Goal: Check status: Check status

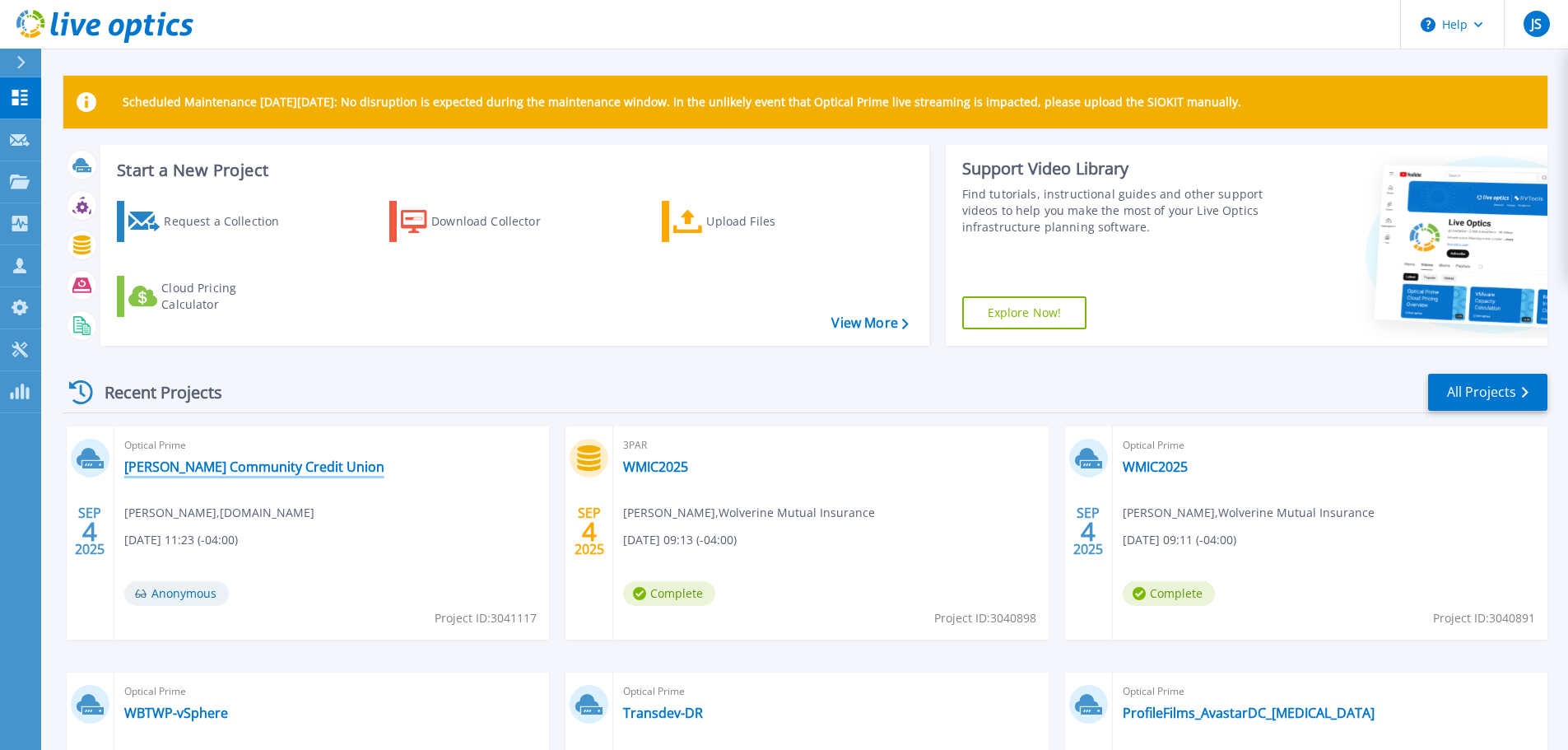
click at [274, 470] on link "[PERSON_NAME] Community Credit Union" at bounding box center [254, 467] width 260 height 17
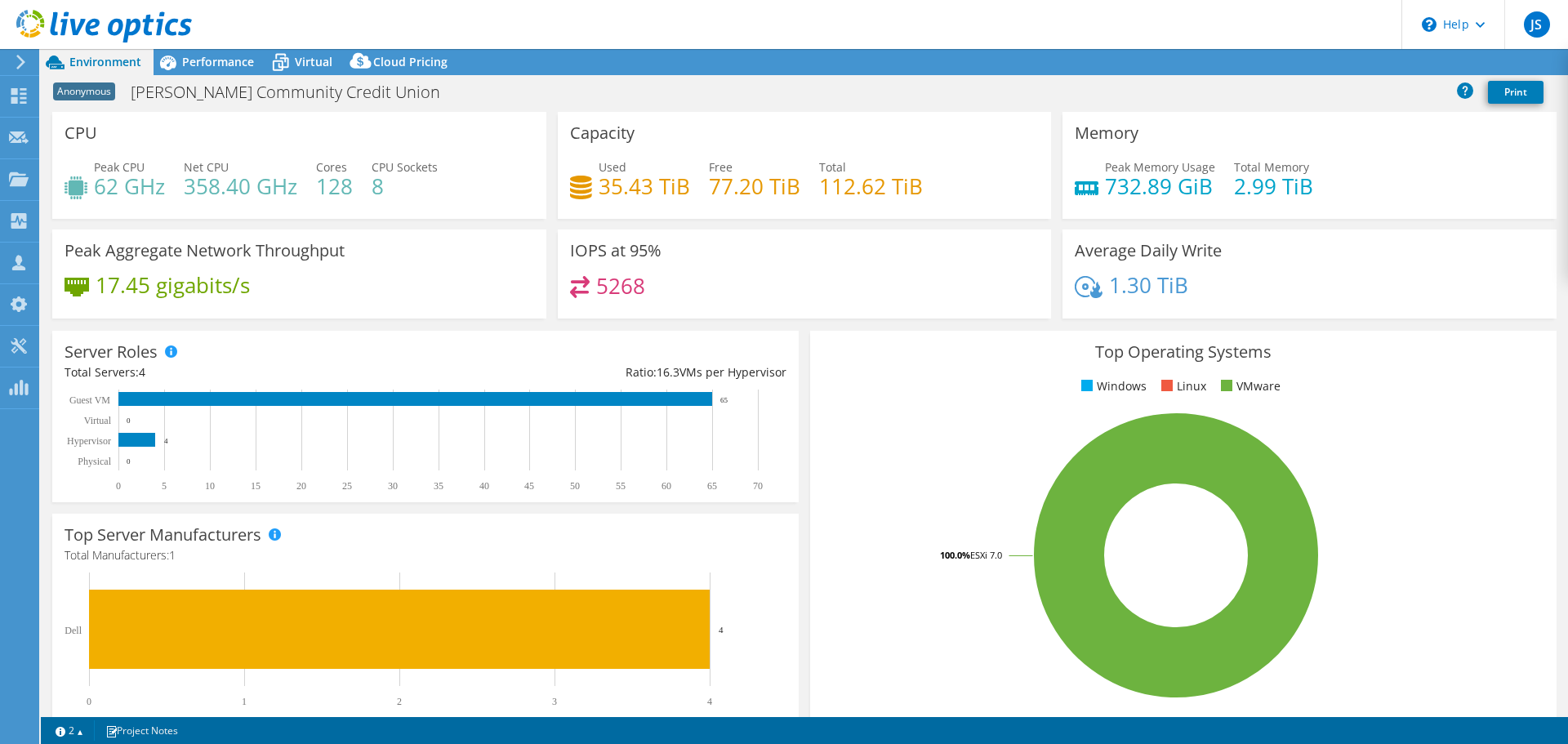
select select "USD"
click at [320, 58] on span "Virtual" at bounding box center [313, 61] width 38 height 16
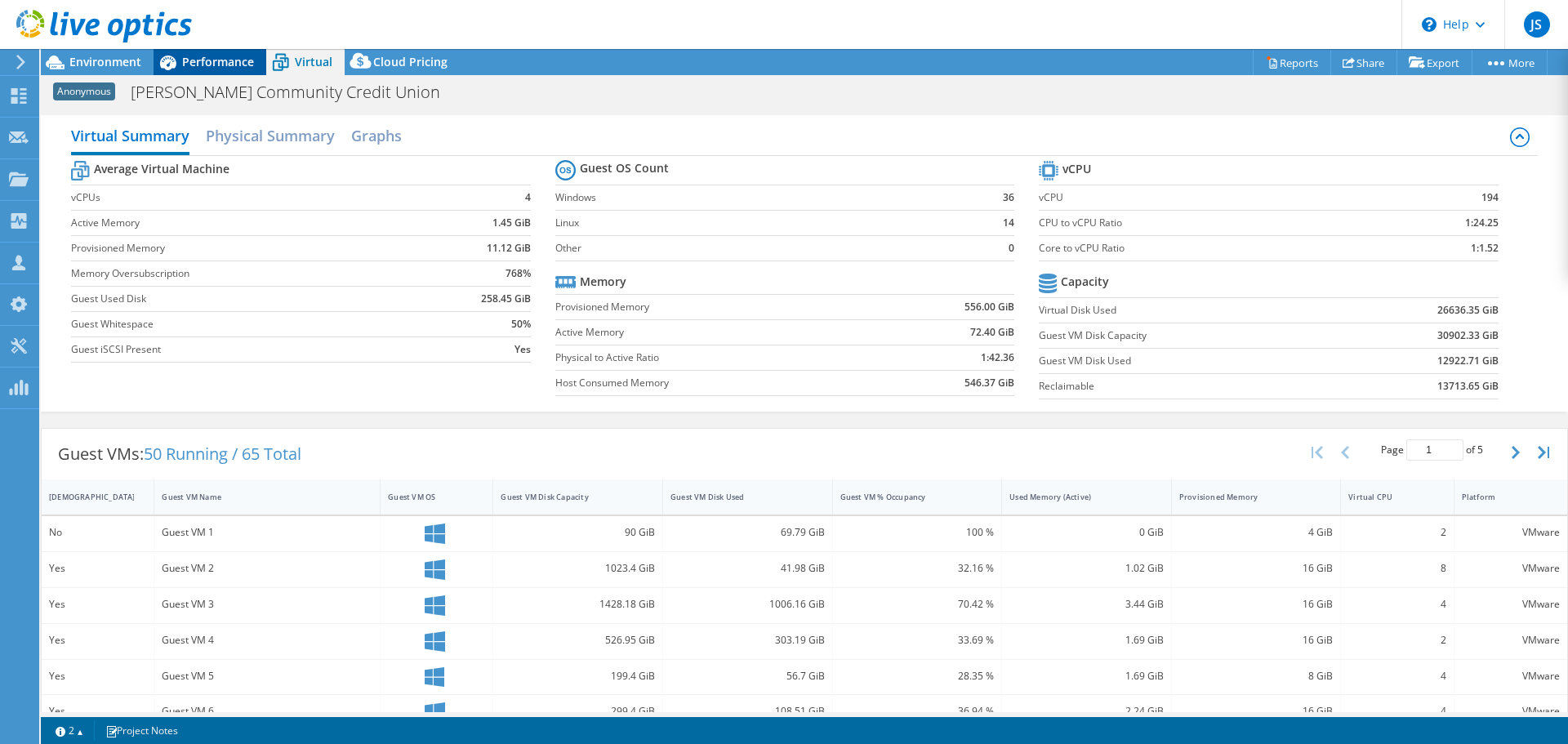
click at [170, 69] on icon at bounding box center [168, 62] width 17 height 15
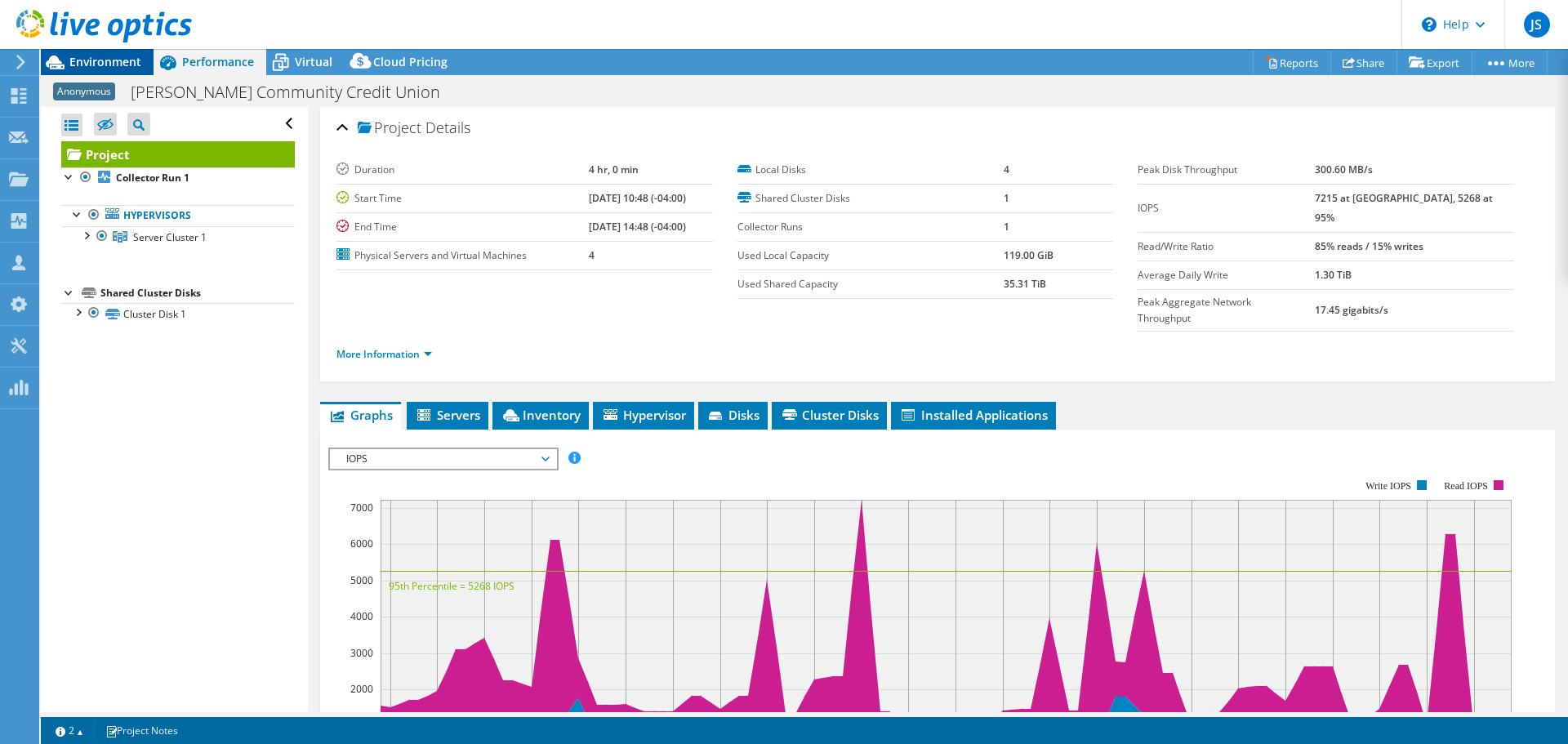
click at [116, 69] on span "Environment" at bounding box center [105, 61] width 72 height 16
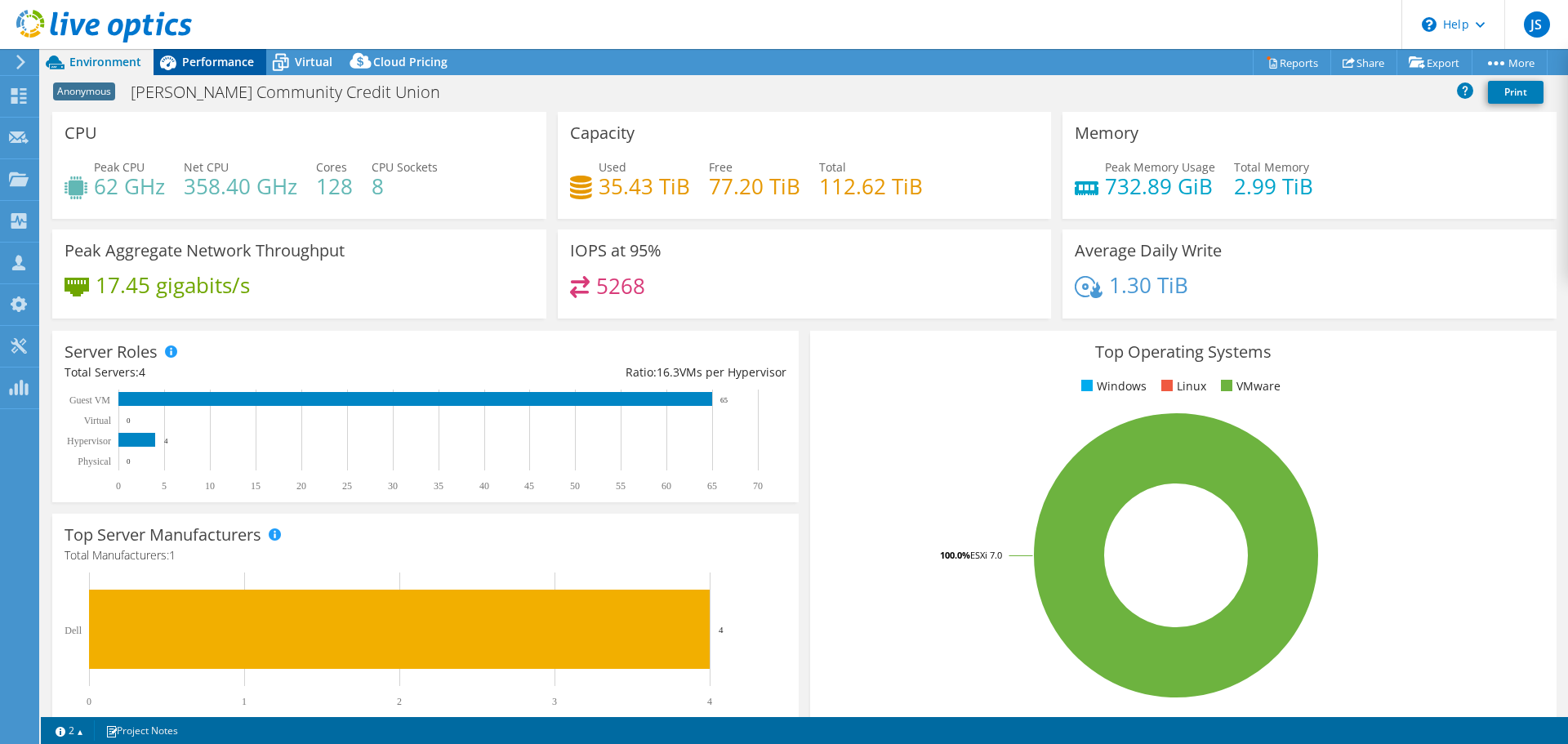
click at [196, 62] on span "Performance" at bounding box center [218, 61] width 72 height 16
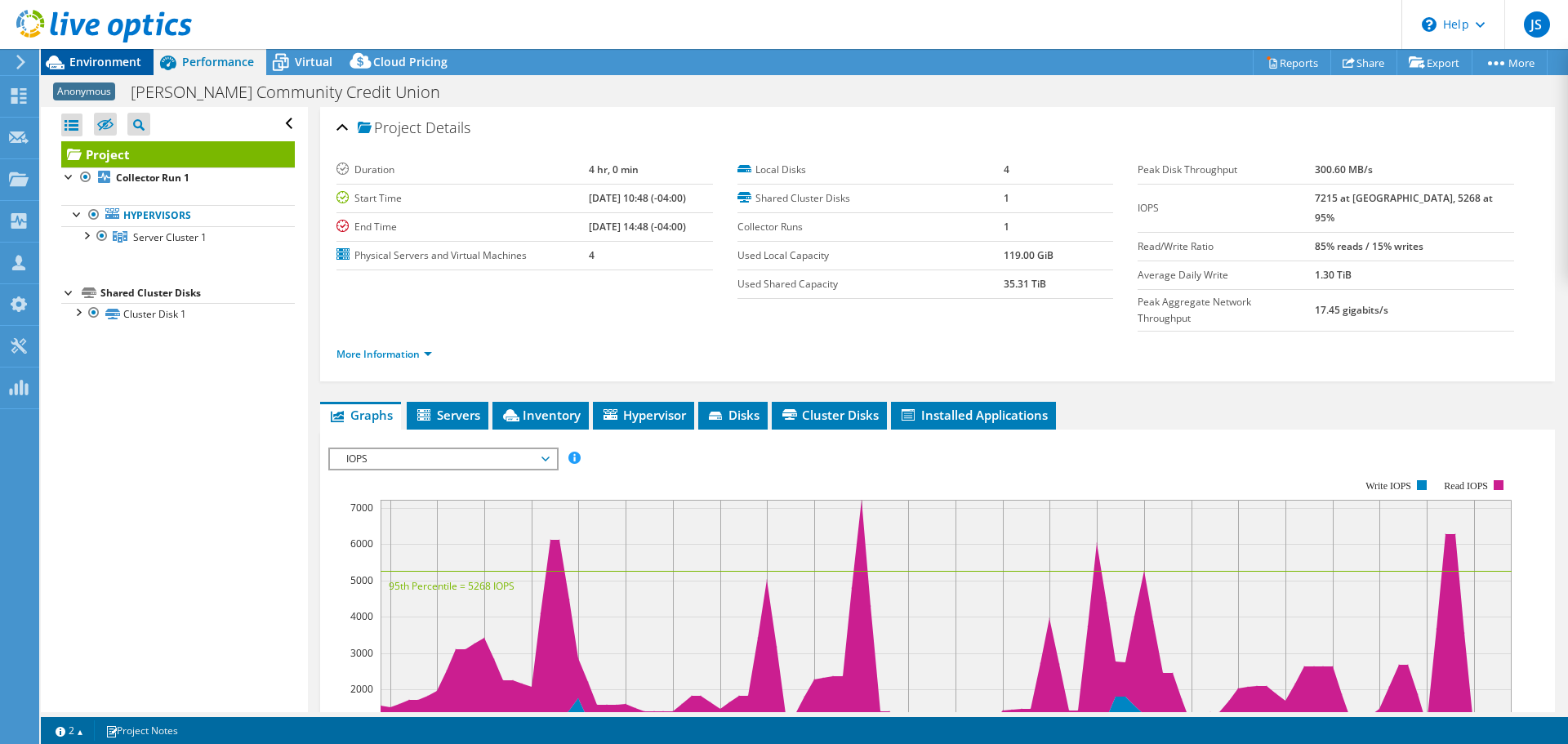
click at [120, 64] on span "Environment" at bounding box center [105, 61] width 72 height 16
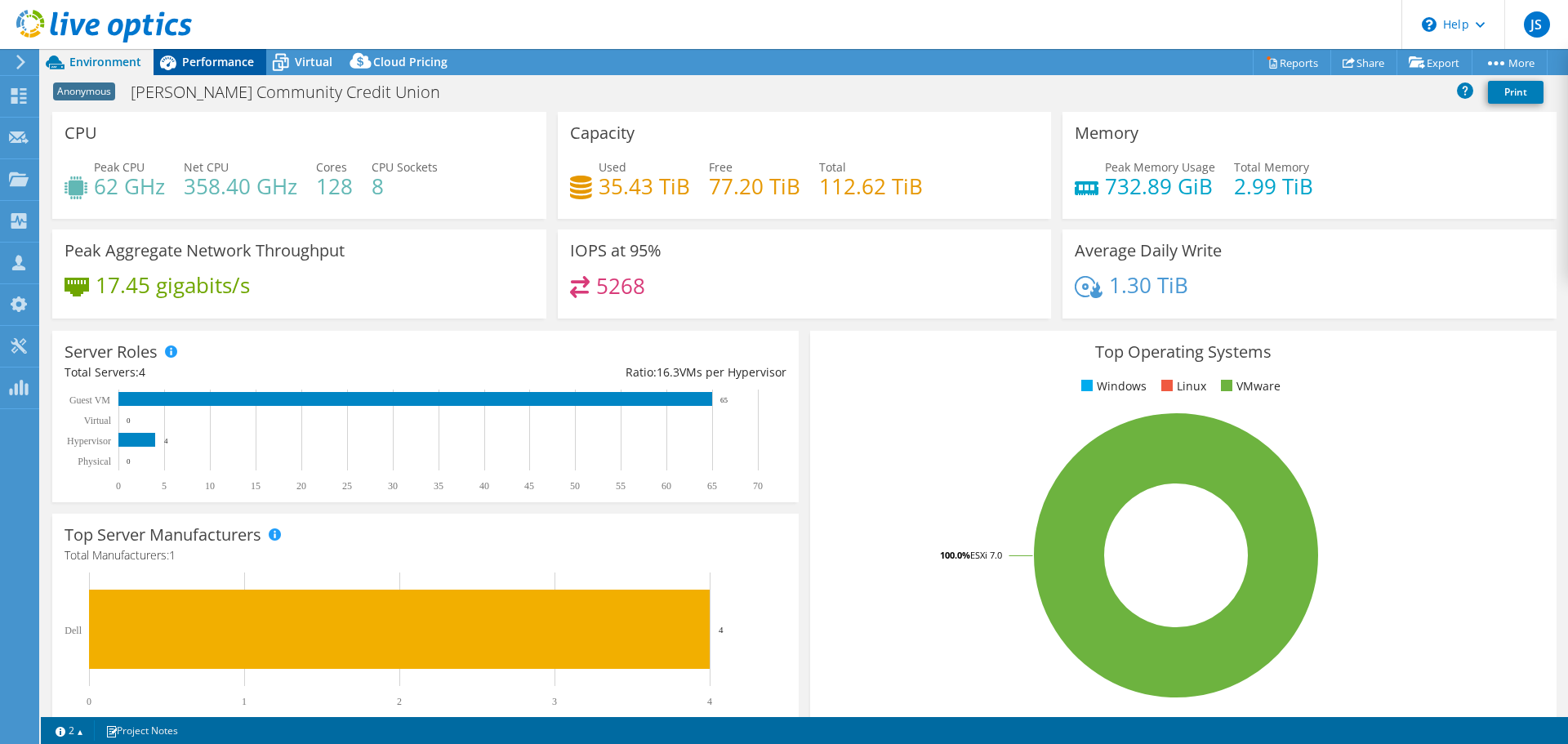
click at [245, 69] on span "Performance" at bounding box center [218, 61] width 72 height 16
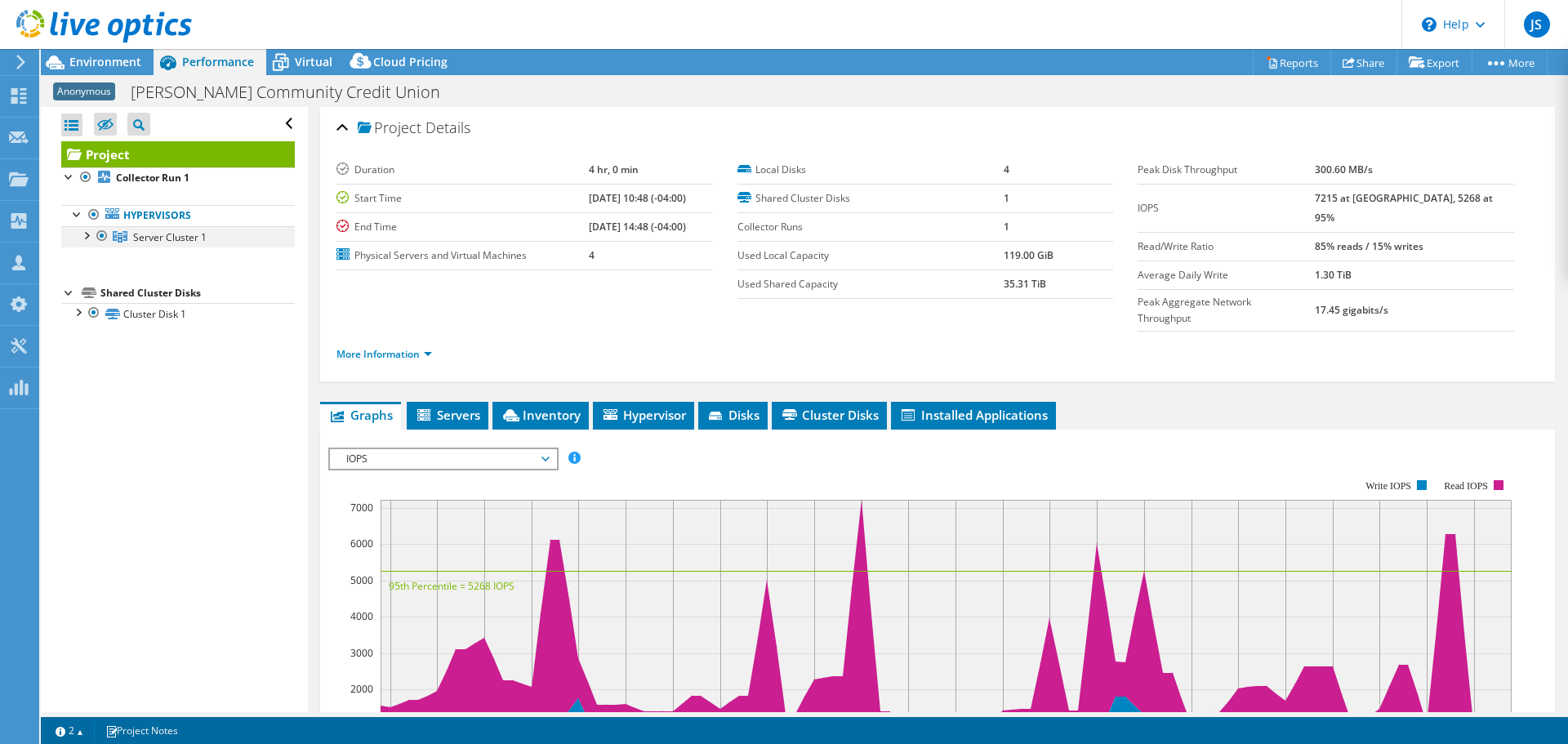
click at [86, 233] on div at bounding box center [86, 234] width 17 height 17
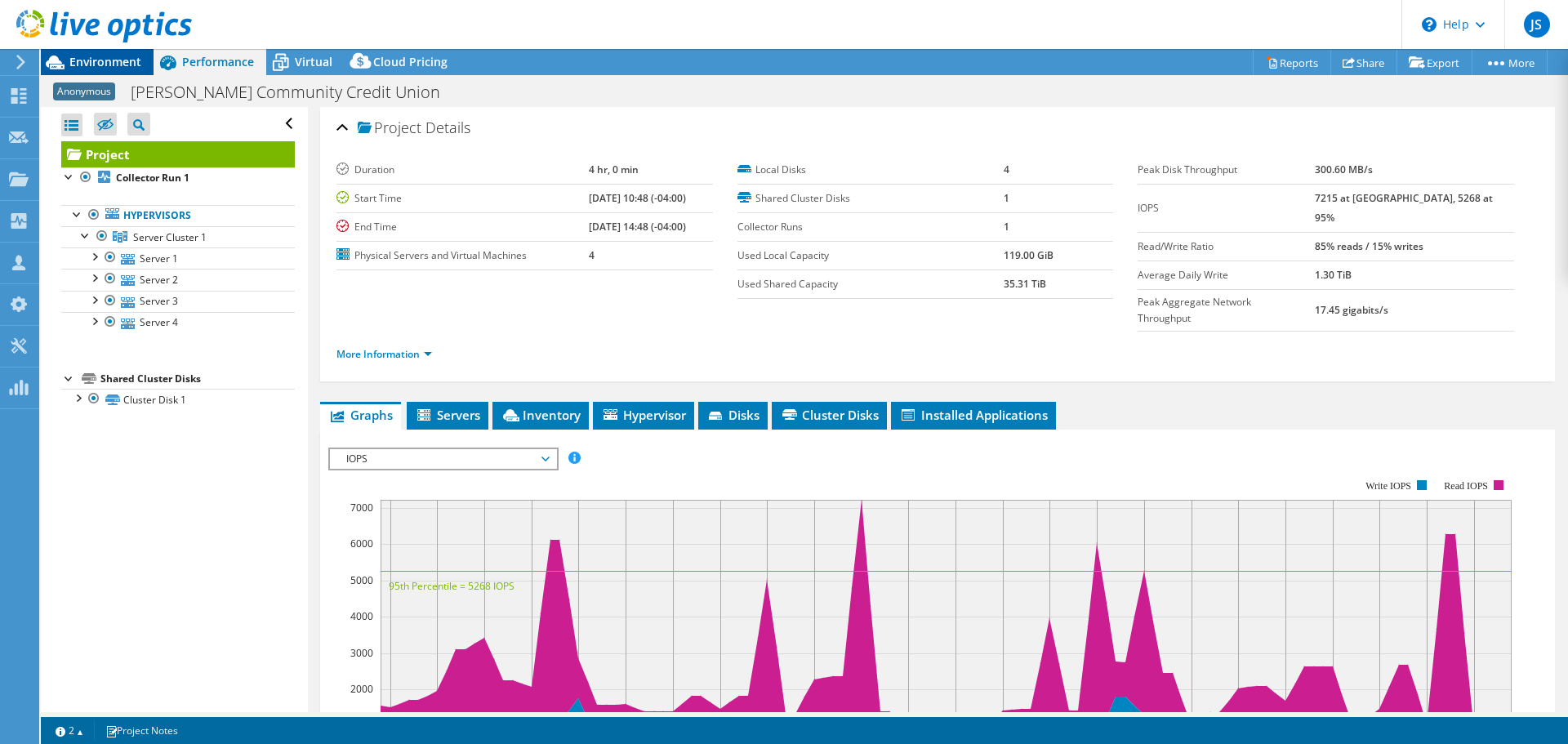
click at [130, 64] on span "Environment" at bounding box center [105, 61] width 72 height 16
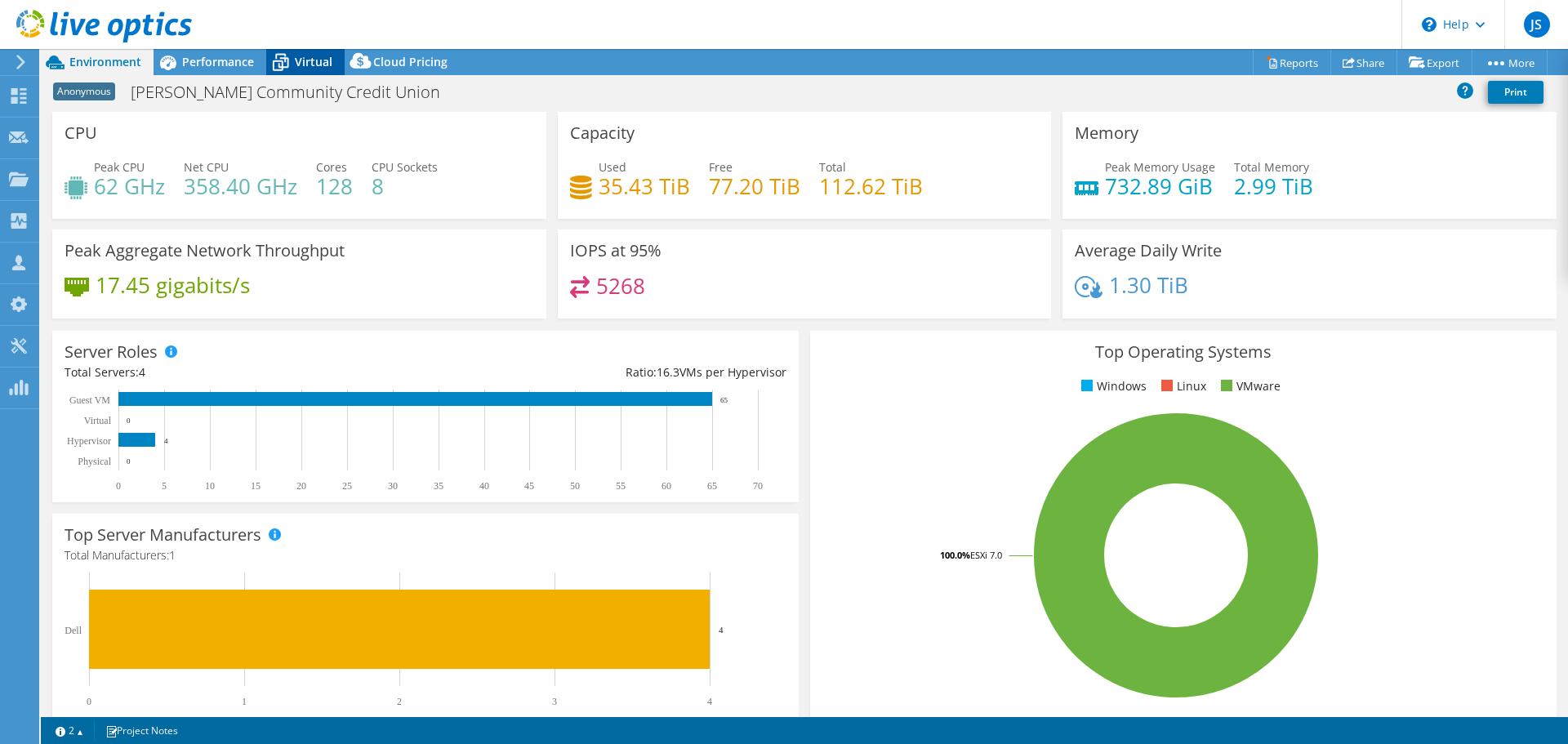
click at [307, 67] on span "Virtual" at bounding box center [313, 61] width 38 height 16
